Goal: Task Accomplishment & Management: Manage account settings

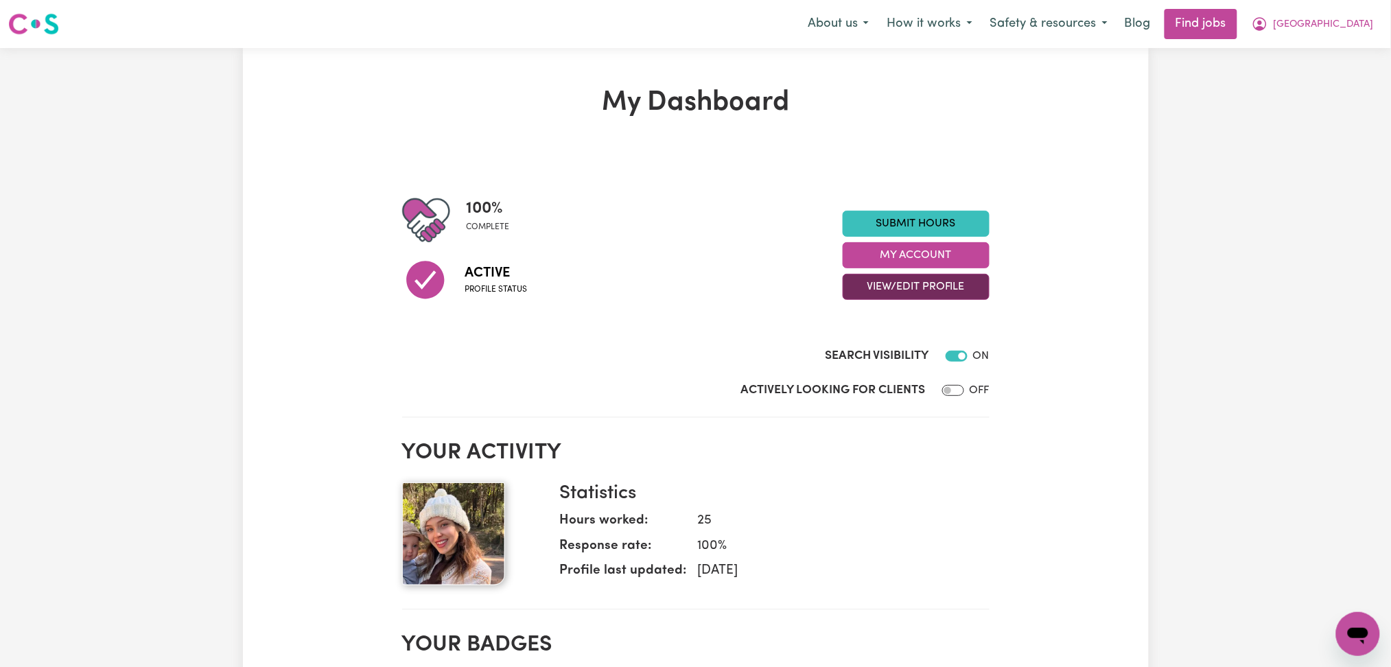
click at [963, 292] on button "View/Edit Profile" at bounding box center [916, 287] width 147 height 26
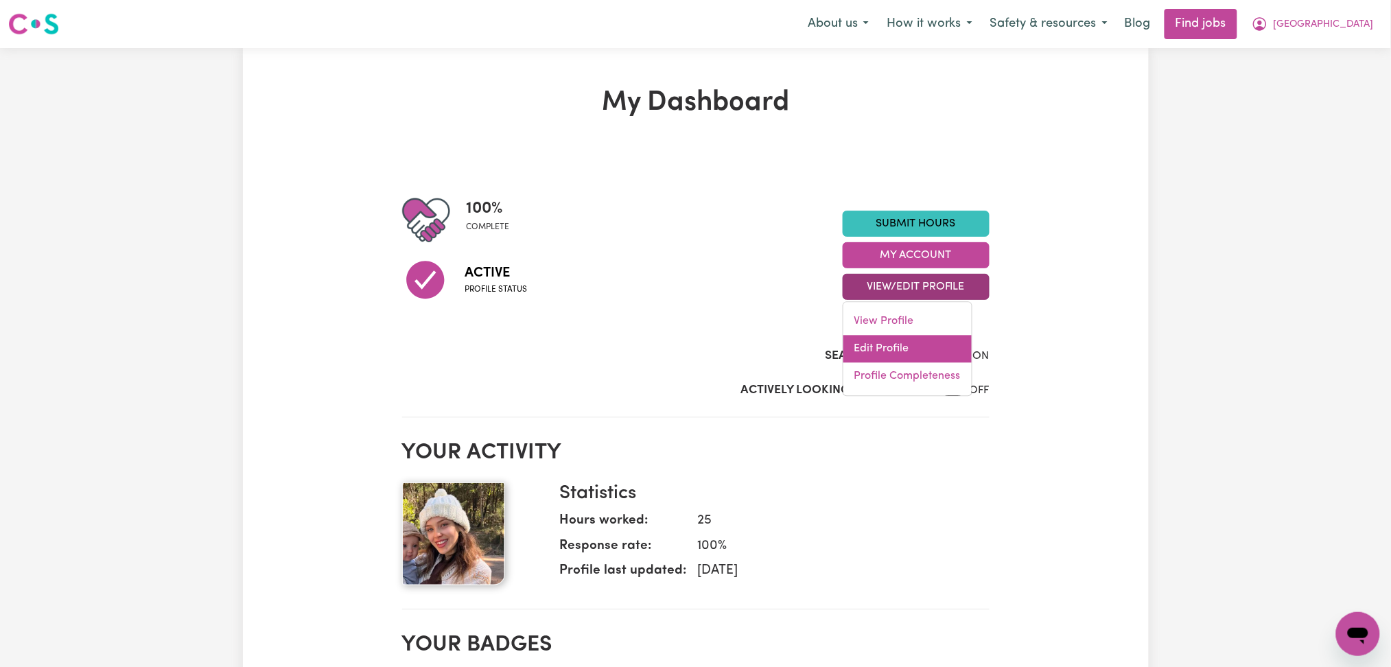
click at [898, 353] on link "Edit Profile" at bounding box center [907, 349] width 128 height 27
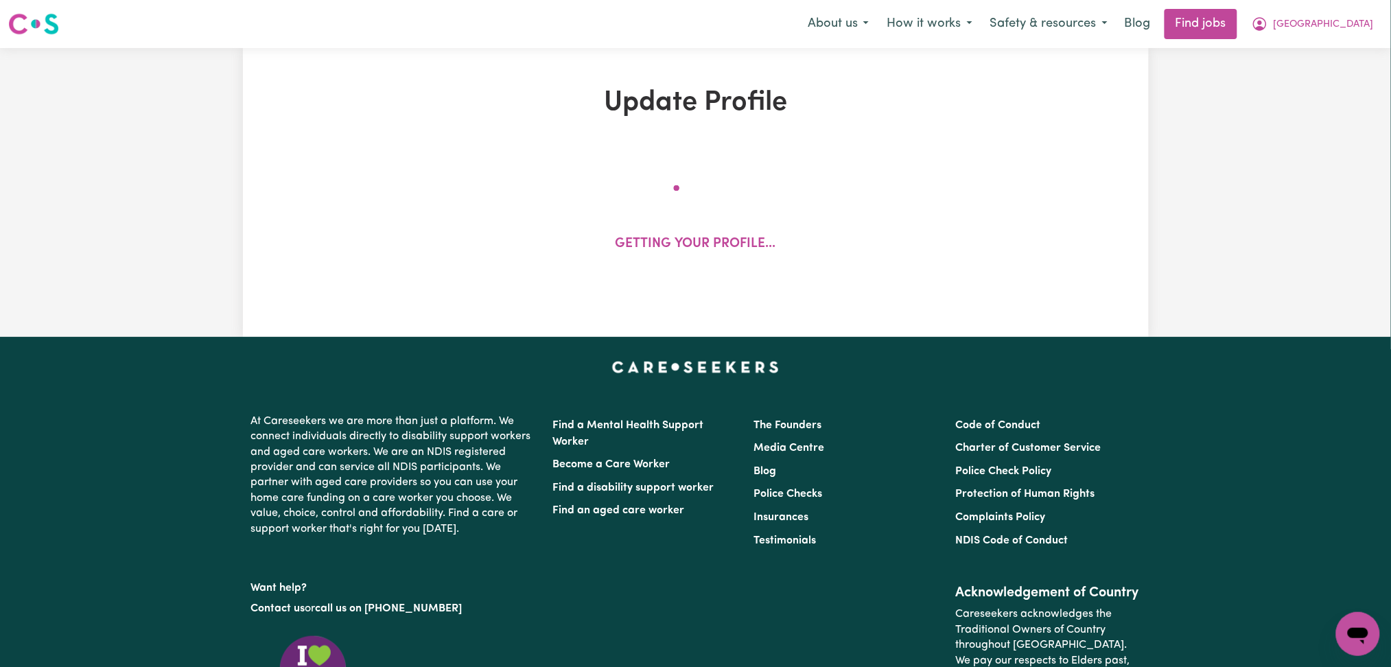
select select "[DEMOGRAPHIC_DATA]"
select select "[DEMOGRAPHIC_DATA] Citizen"
select select "Studying a healthcare related degree or qualification"
select select "67"
select select "100"
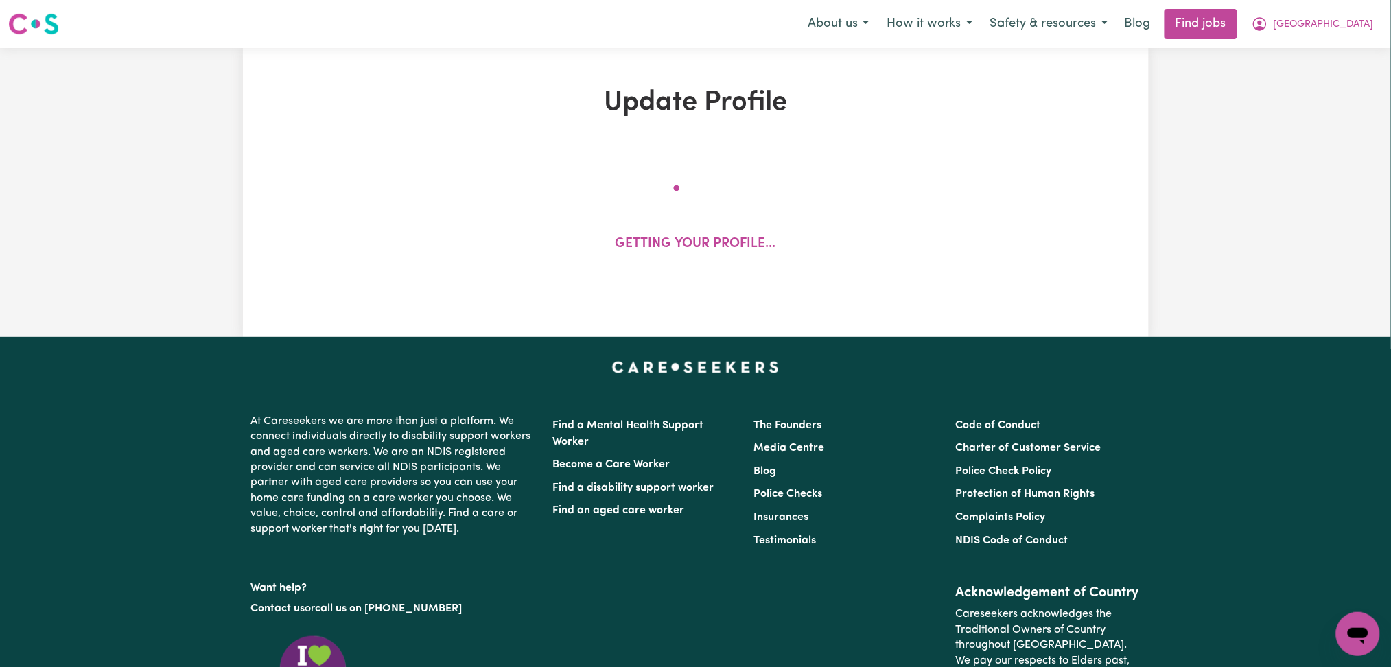
select select "130"
select select "150"
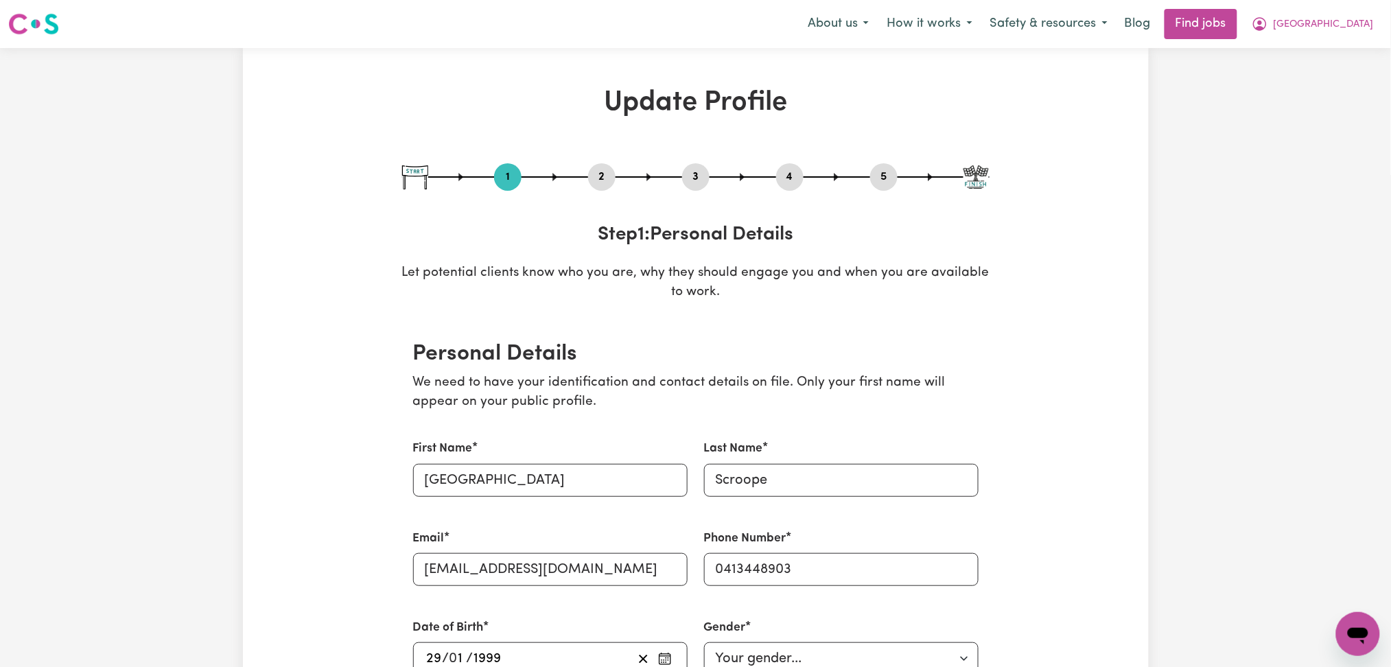
drag, startPoint x: 697, startPoint y: 177, endPoint x: 598, endPoint y: 239, distance: 115.9
click at [696, 177] on button "3" at bounding box center [695, 177] width 27 height 18
select select "2020"
select select "2021"
select select "2024"
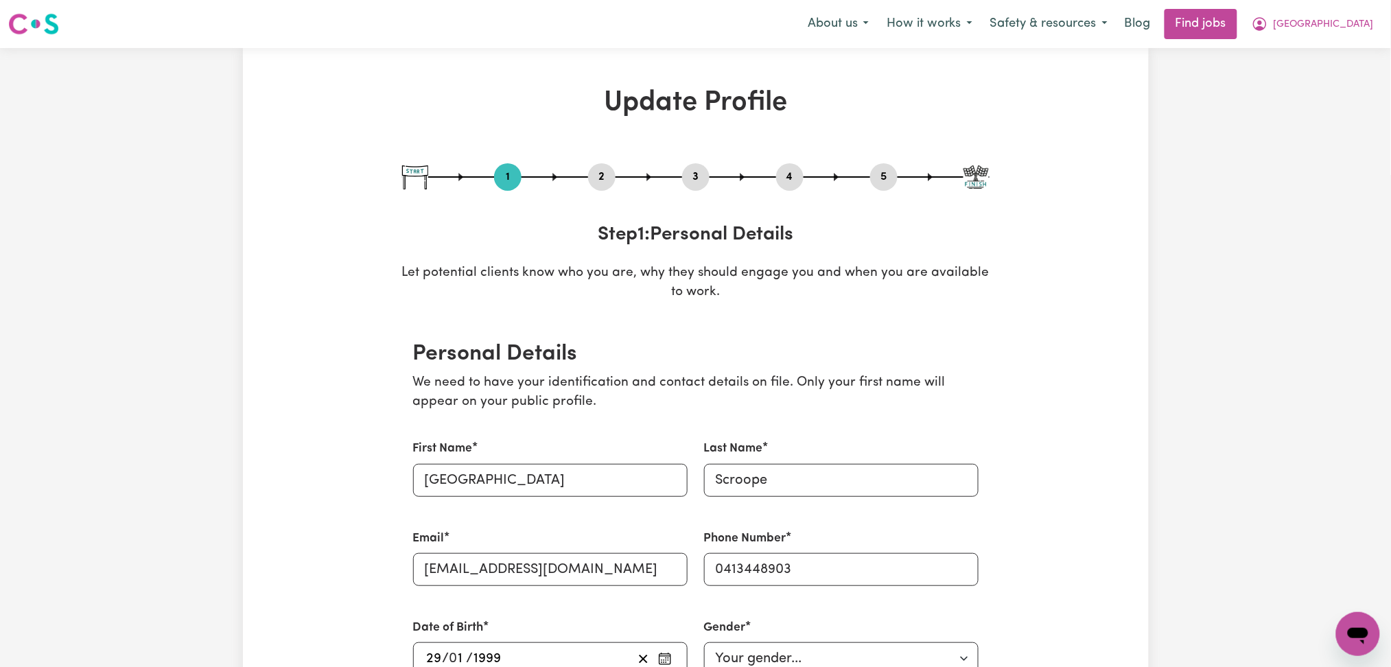
select select "2017"
select select "2022"
select select "2021"
select select "2023"
select select "2020"
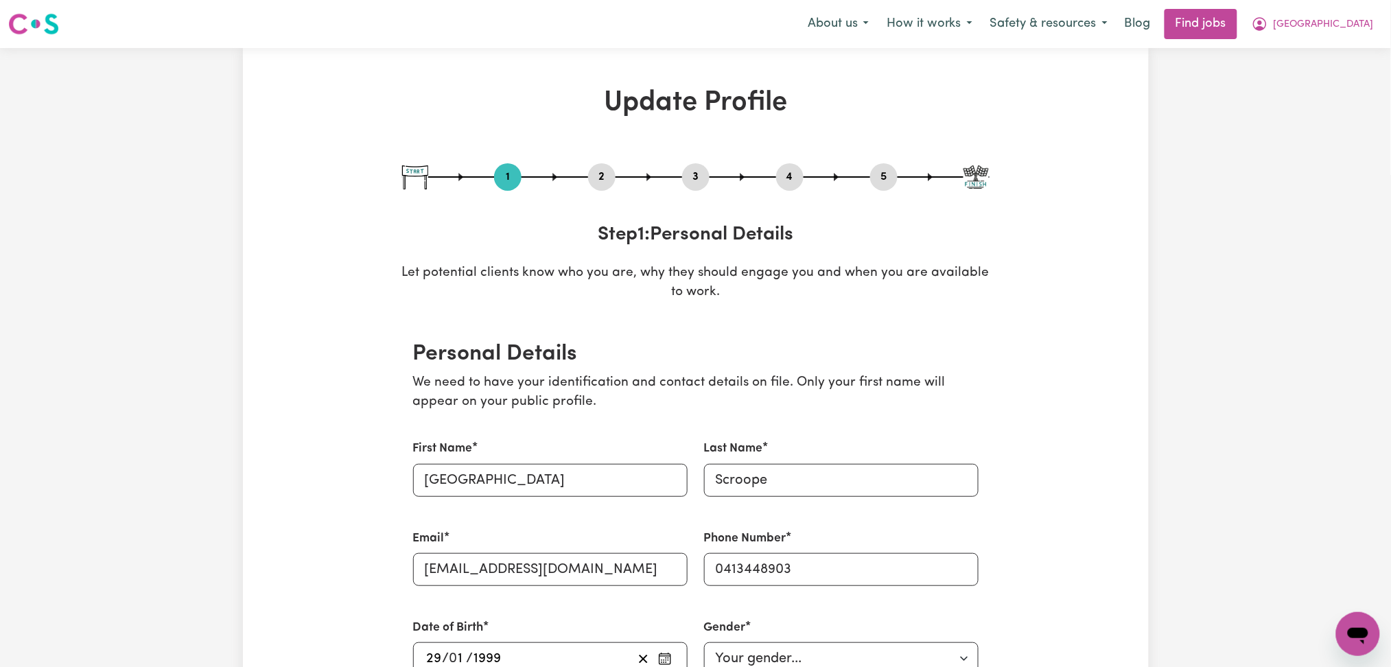
select select "2022"
select select "Certificate III (Individual Support)"
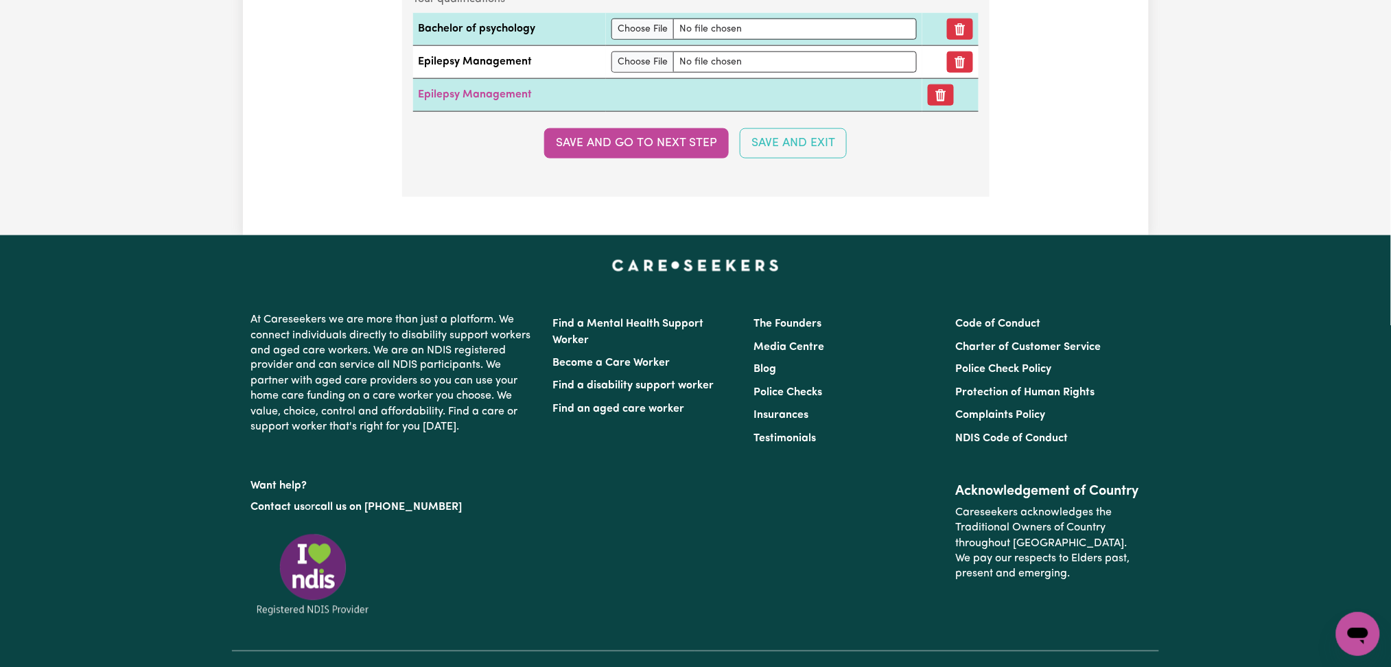
scroll to position [4000, 0]
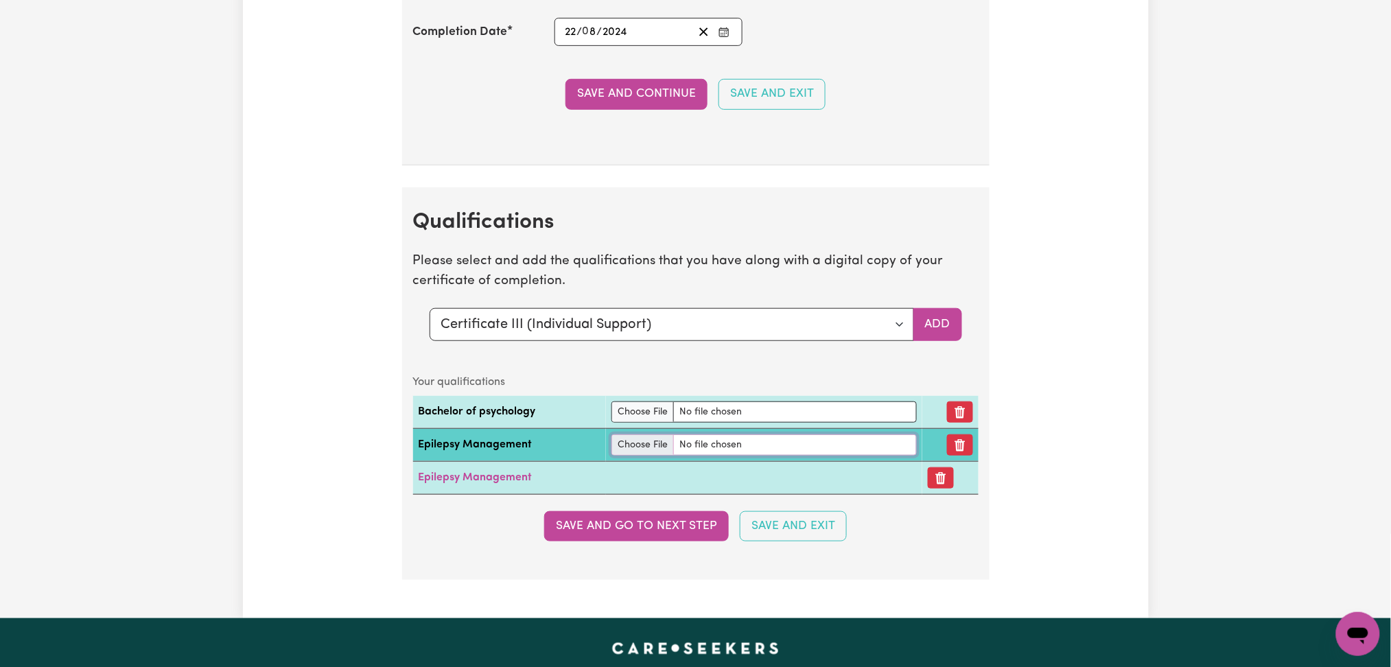
click at [616, 454] on input "file" at bounding box center [763, 444] width 305 height 21
type input "C:\fakepath\Philadelphia Scroope [MEDICAL_DATA] Essentials Certificate.pdf"
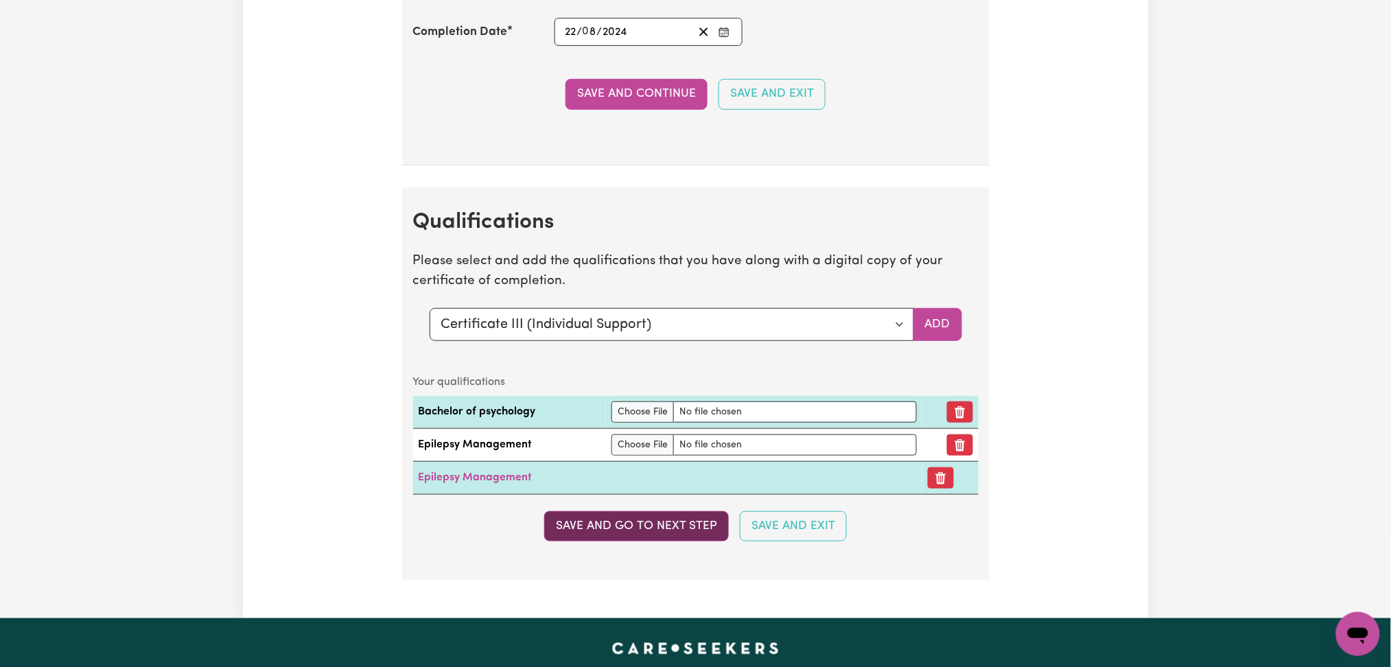
click at [693, 541] on button "Save and go to next step" at bounding box center [636, 526] width 185 height 30
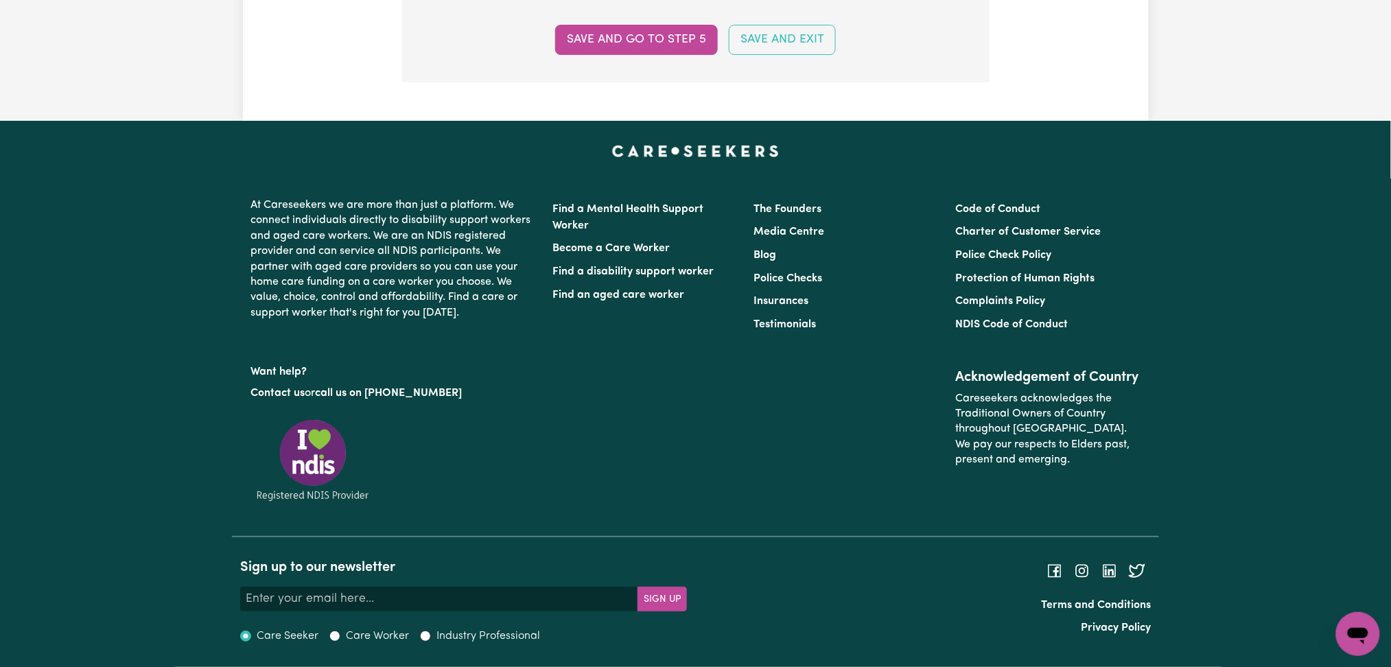
scroll to position [0, 0]
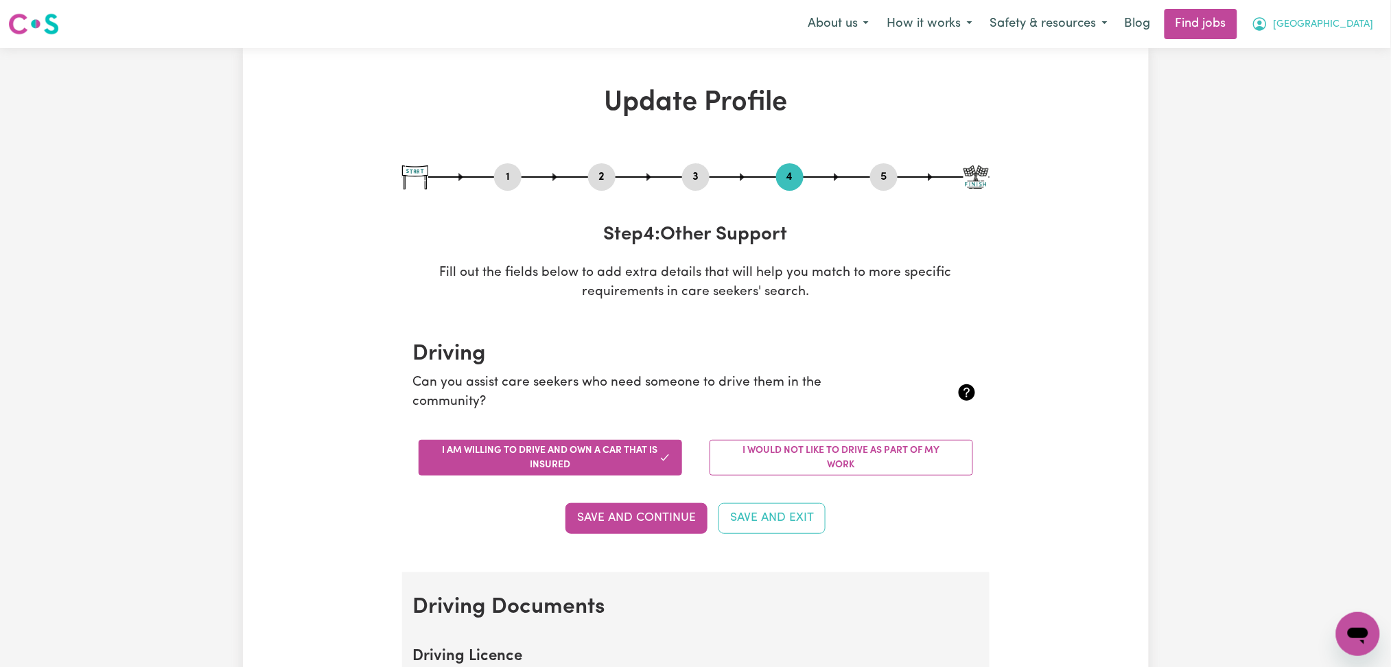
click at [1327, 34] on button "[GEOGRAPHIC_DATA]" at bounding box center [1313, 24] width 140 height 29
click at [1307, 103] on link "Logout" at bounding box center [1328, 105] width 108 height 26
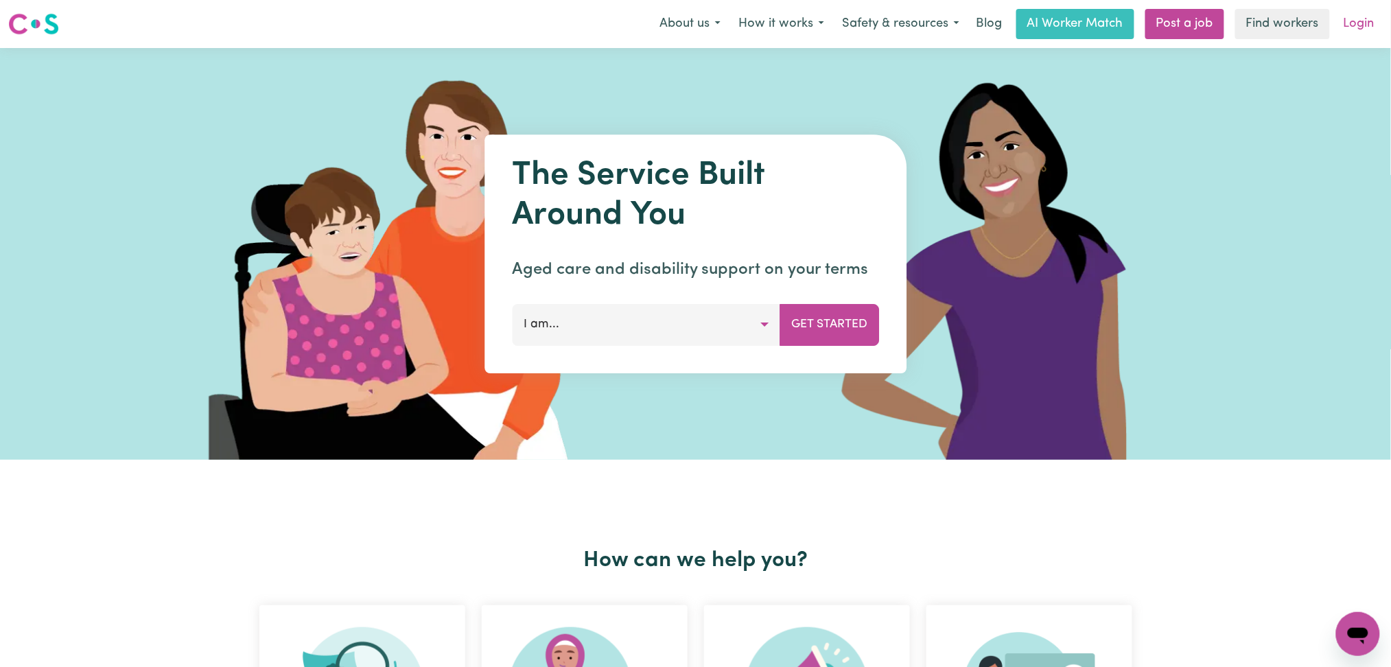
click at [1370, 23] on link "Login" at bounding box center [1358, 24] width 47 height 30
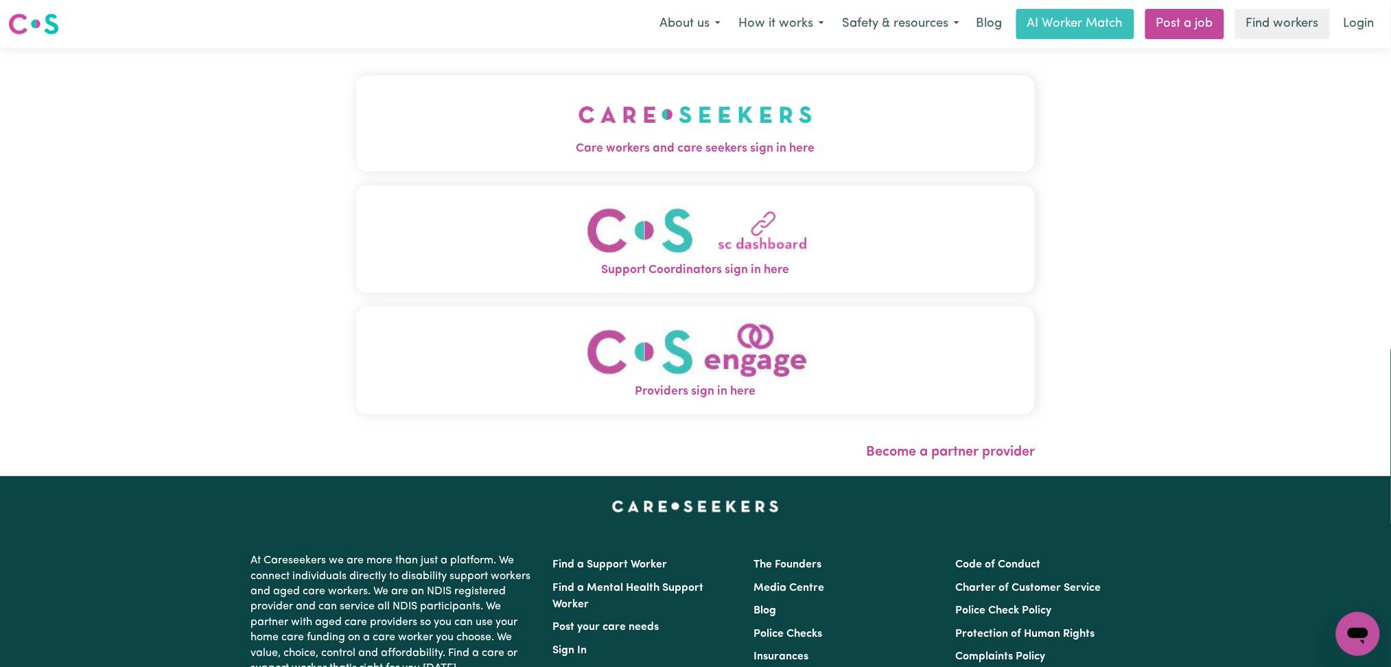
click at [520, 108] on button "Care workers and care seekers sign in here" at bounding box center [695, 123] width 679 height 96
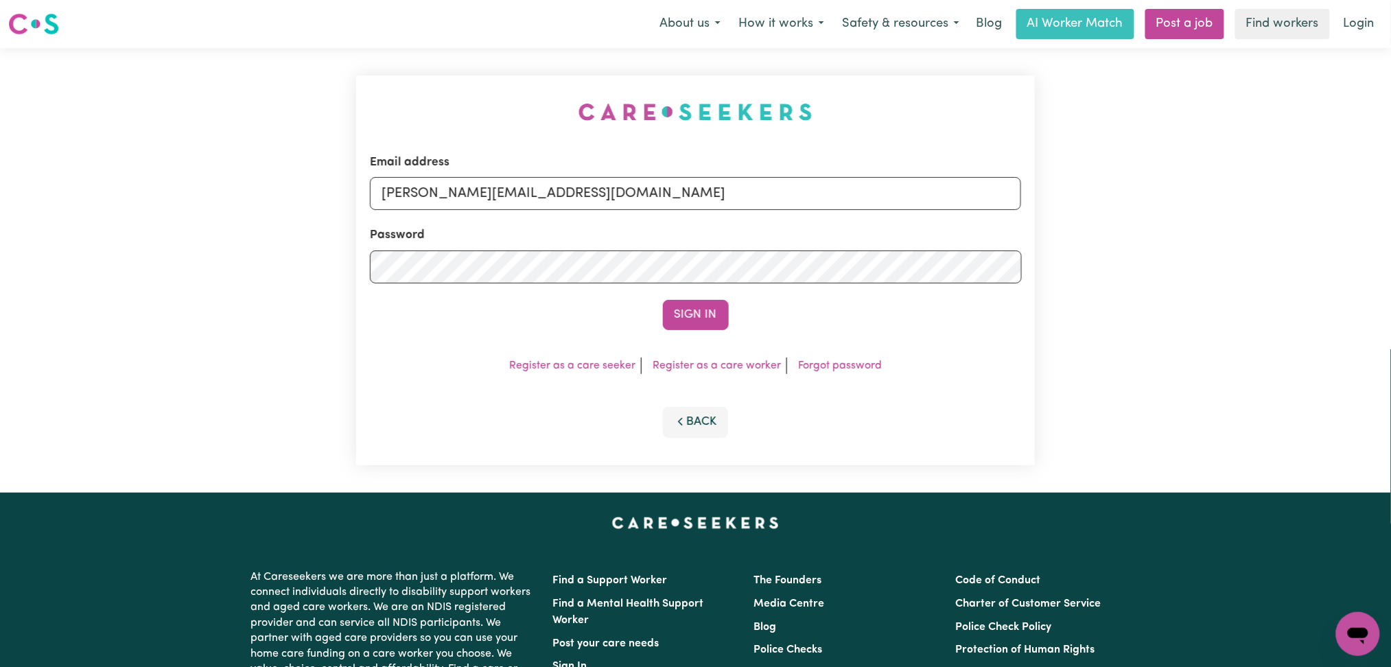
drag, startPoint x: 612, startPoint y: 174, endPoint x: 592, endPoint y: 181, distance: 21.7
click at [610, 175] on div "Email address [PERSON_NAME][EMAIL_ADDRESS][DOMAIN_NAME]" at bounding box center [696, 182] width 652 height 56
drag, startPoint x: 494, startPoint y: 189, endPoint x: 469, endPoint y: 206, distance: 29.7
click at [489, 191] on input "[PERSON_NAME][EMAIL_ADDRESS][DOMAIN_NAME]" at bounding box center [696, 193] width 652 height 33
drag, startPoint x: 456, startPoint y: 186, endPoint x: 879, endPoint y: 228, distance: 425.5
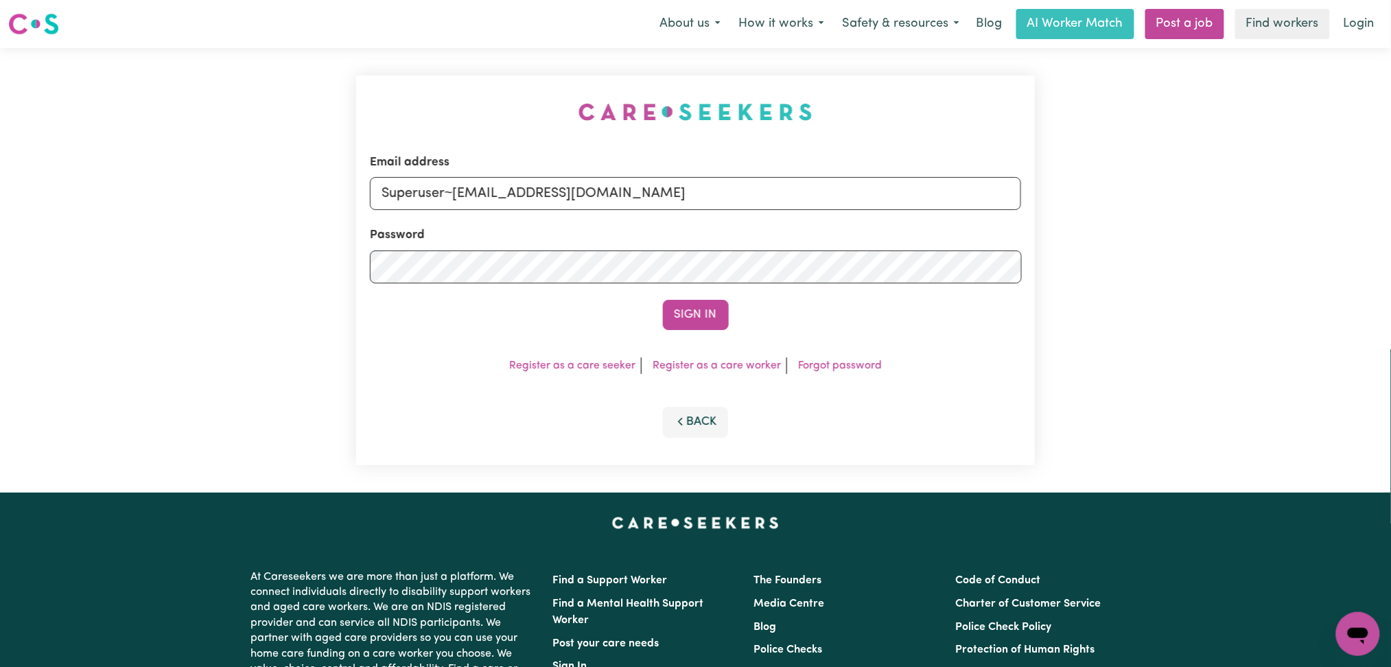
click at [879, 228] on form "Email address Superuser~[EMAIL_ADDRESS][DOMAIN_NAME] Password Sign In" at bounding box center [696, 242] width 652 height 176
type input "Superuser~[EMAIL_ADDRESS][DOMAIN_NAME]"
click at [663, 300] on button "Sign In" at bounding box center [696, 315] width 66 height 30
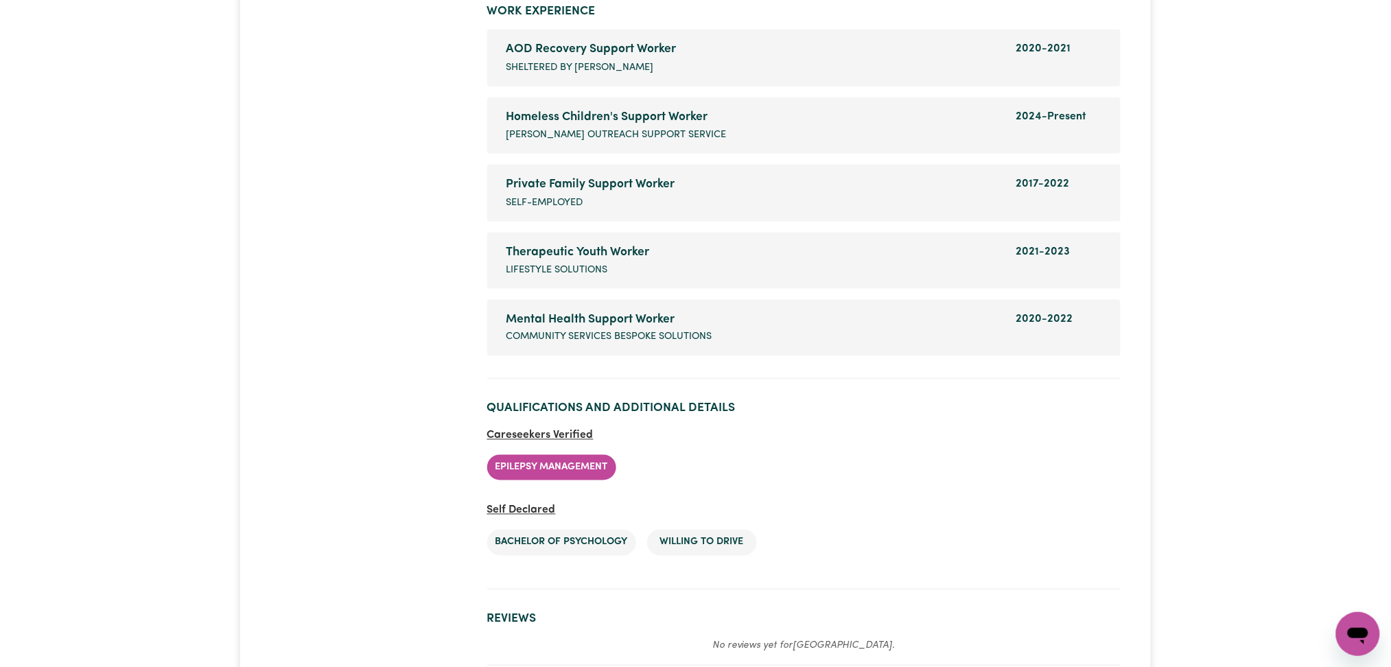
scroll to position [2638, 0]
